Goal: Obtain resource: Obtain resource

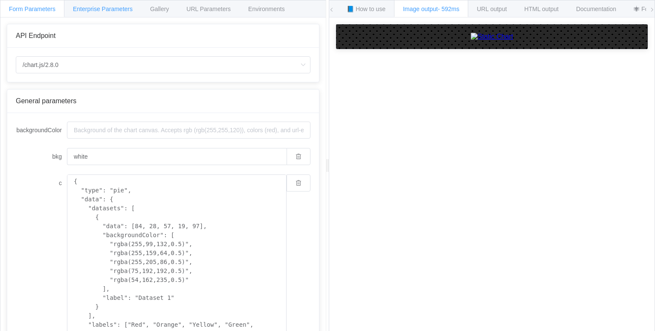
click at [97, 13] on div "Enterprise Parameters" at bounding box center [103, 8] width 78 height 17
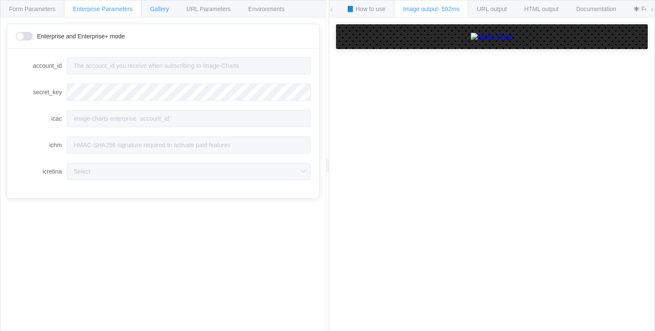
click at [164, 7] on span "Gallery" at bounding box center [159, 9] width 19 height 7
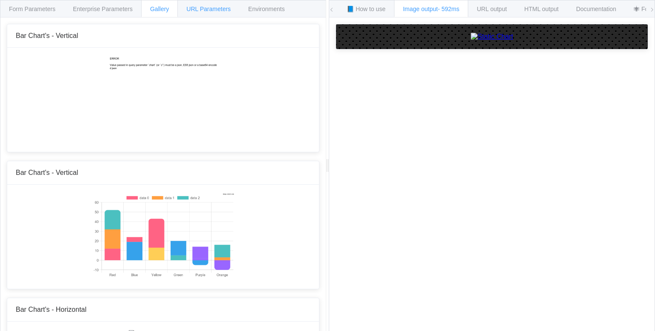
click at [207, 4] on div "URL Parameters" at bounding box center [209, 8] width 62 height 17
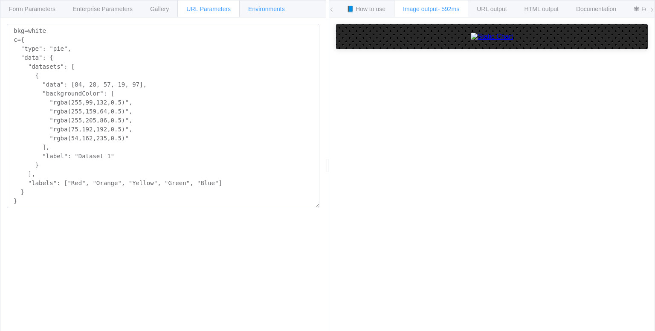
click at [265, 10] on span "Environments" at bounding box center [266, 9] width 37 height 7
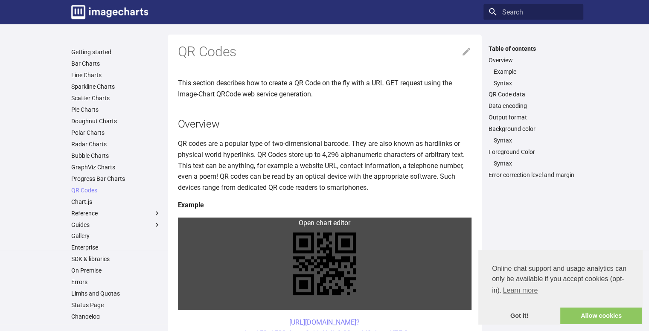
scroll to position [99, 0]
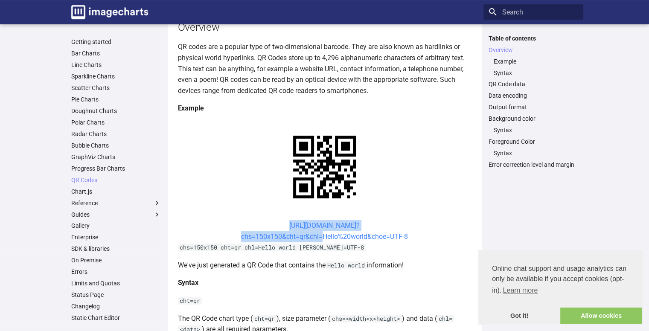
drag, startPoint x: 273, startPoint y: 222, endPoint x: 318, endPoint y: 239, distance: 47.8
click at [318, 239] on center "[URL][DOMAIN_NAME]? chs=150x150&cht=qr&chl=Hello%20world&choe=UTF-8" at bounding box center [325, 231] width 294 height 22
copy link "[URL][DOMAIN_NAME]? chs=150x150&cht=qr&chl"
drag, startPoint x: 274, startPoint y: 222, endPoint x: 320, endPoint y: 239, distance: 49.0
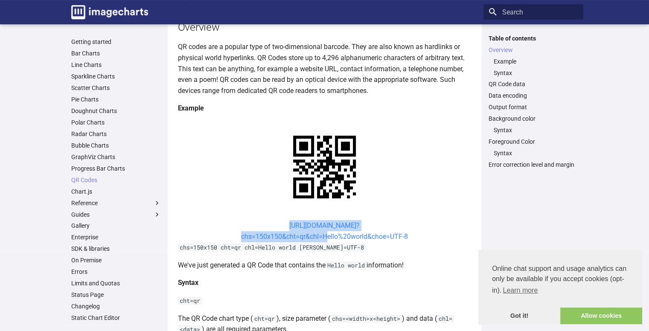
click at [320, 239] on center "https://image-charts.com/chart? chs=150x150&cht=qr&chl=Hello%20world&choe=UTF-8" at bounding box center [325, 231] width 294 height 22
copy link "https://image-charts.com/chart? chs=150x150&cht=qr&chl="
